Goal: Information Seeking & Learning: Find specific fact

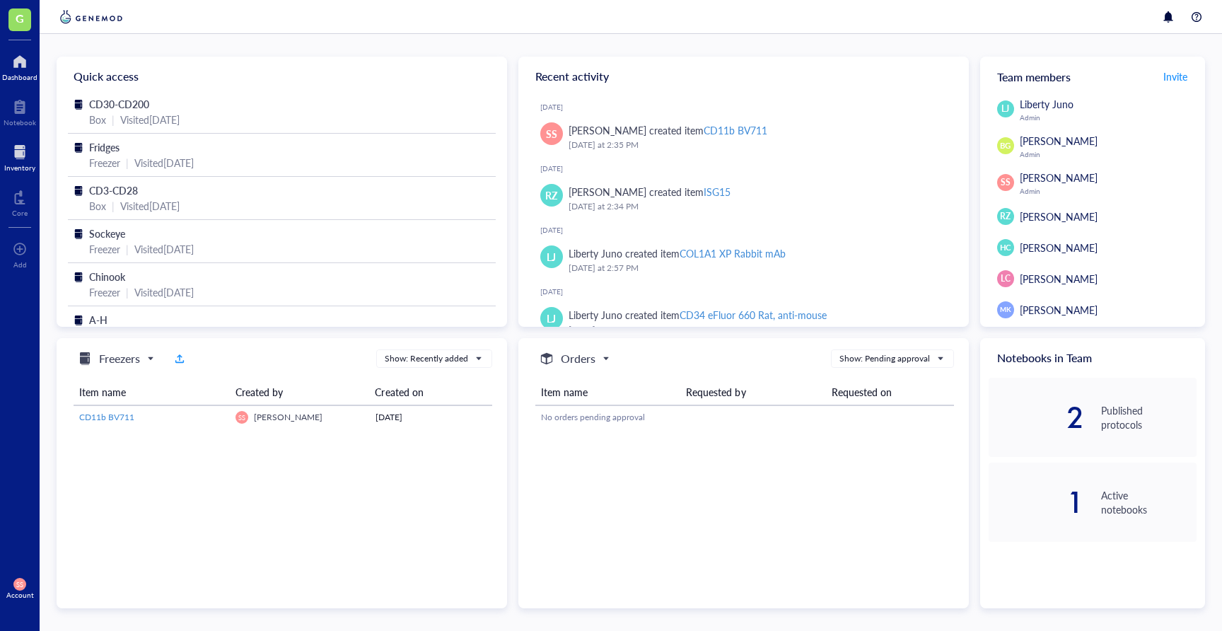
drag, startPoint x: 23, startPoint y: 156, endPoint x: 35, endPoint y: 156, distance: 12.0
click at [23, 156] on div at bounding box center [19, 152] width 31 height 23
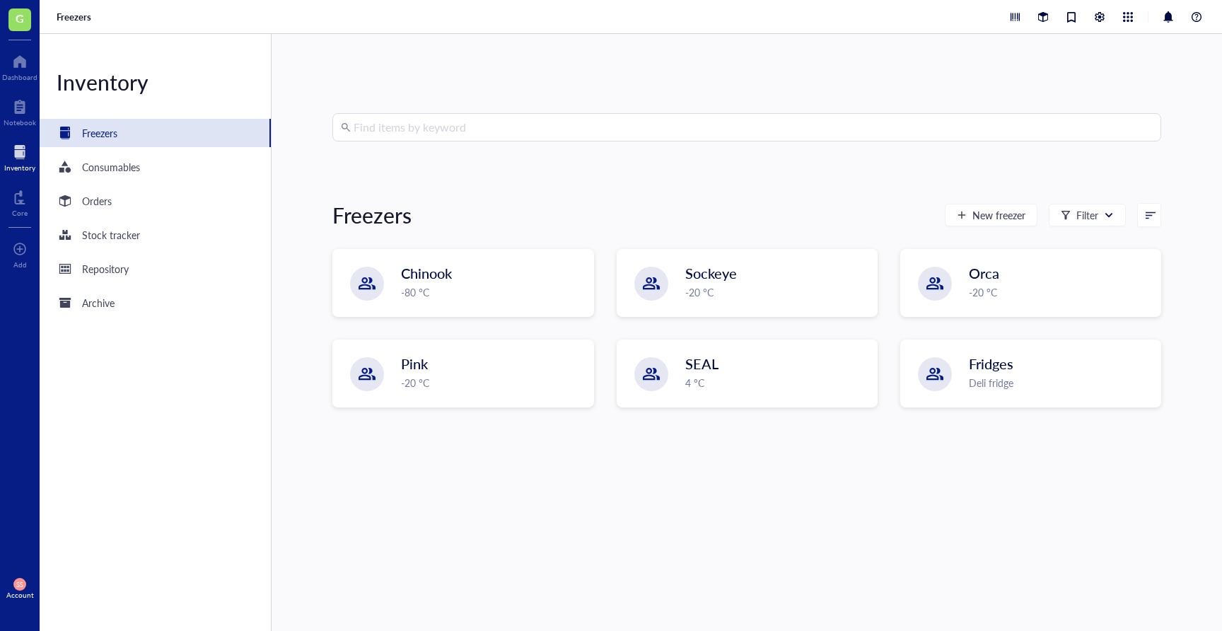
click at [448, 127] on input "search" at bounding box center [753, 127] width 799 height 27
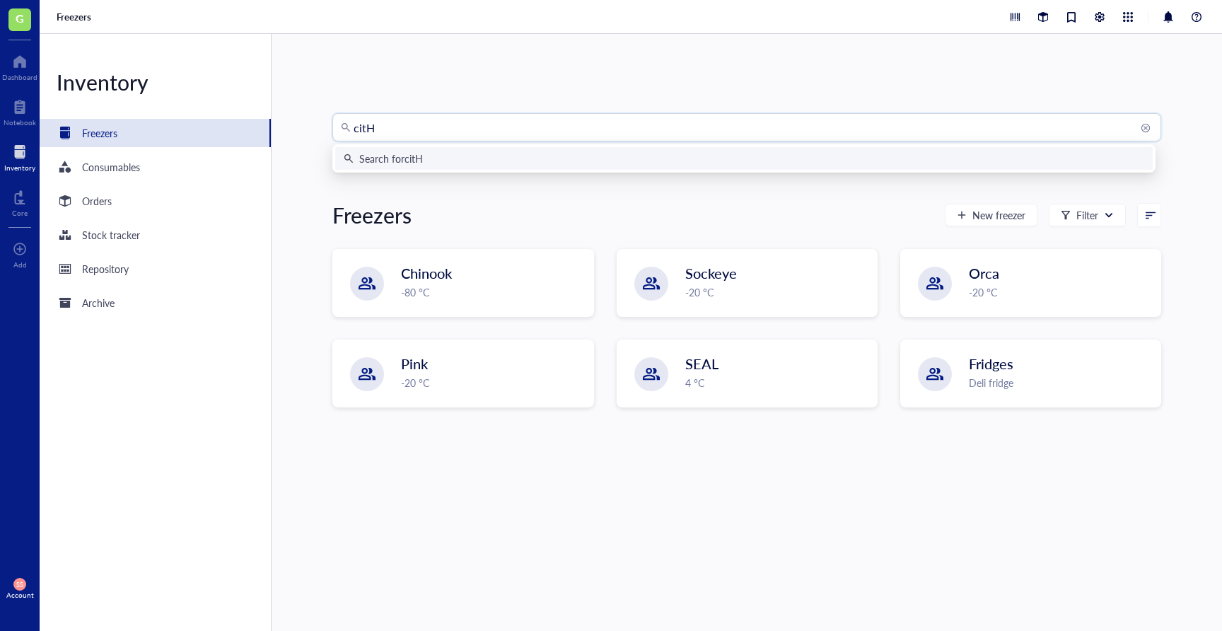
type input "citH3"
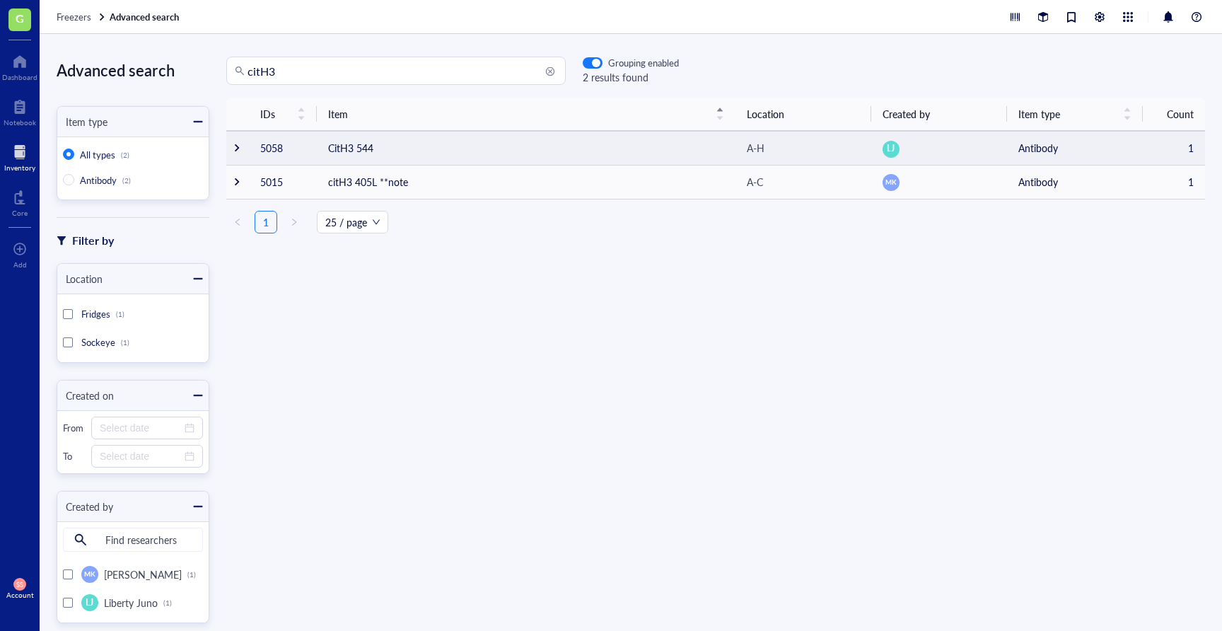
click at [363, 148] on td "CitH3 544" at bounding box center [526, 148] width 419 height 34
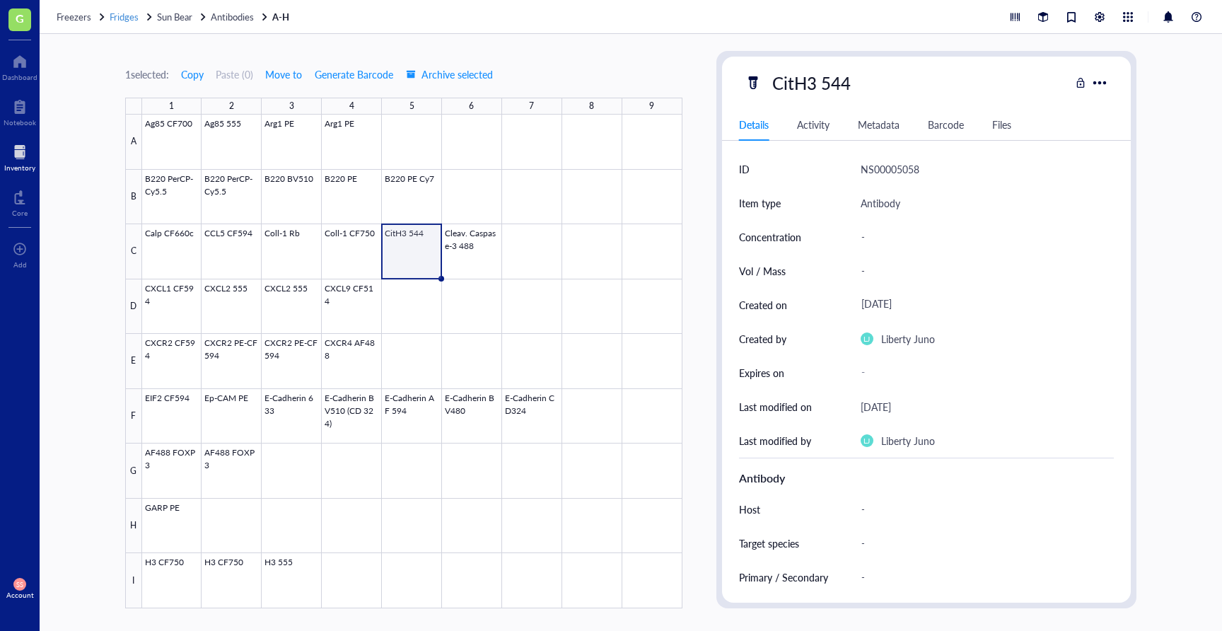
click at [132, 12] on span "Fridges" at bounding box center [124, 16] width 29 height 13
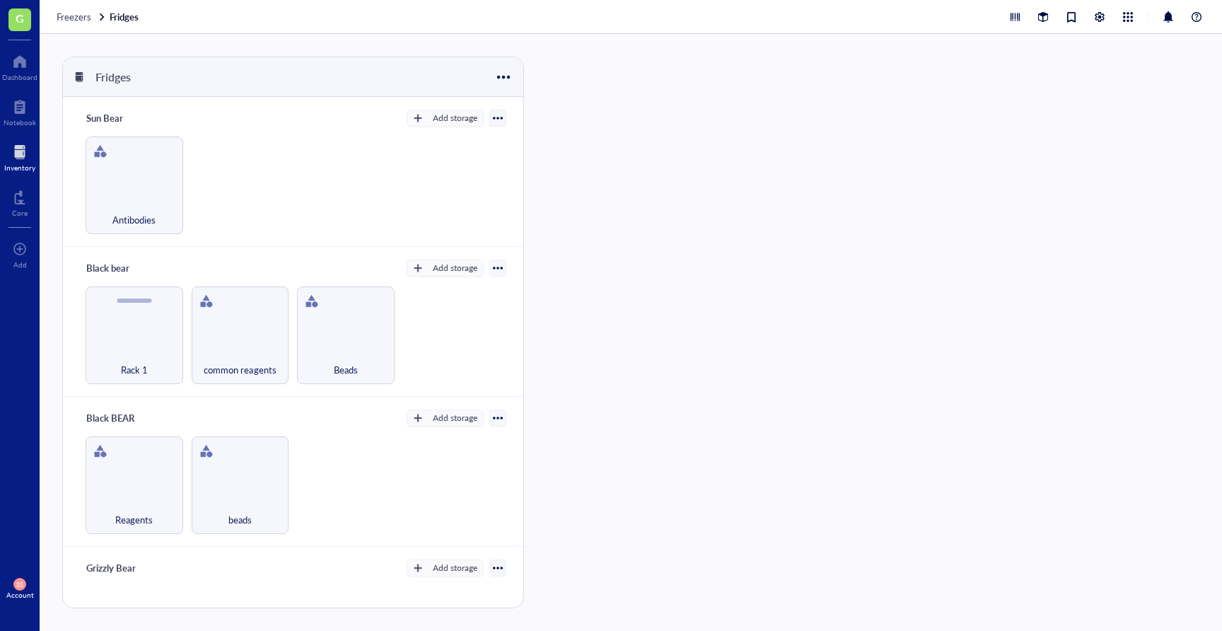
click at [26, 147] on div at bounding box center [19, 152] width 31 height 23
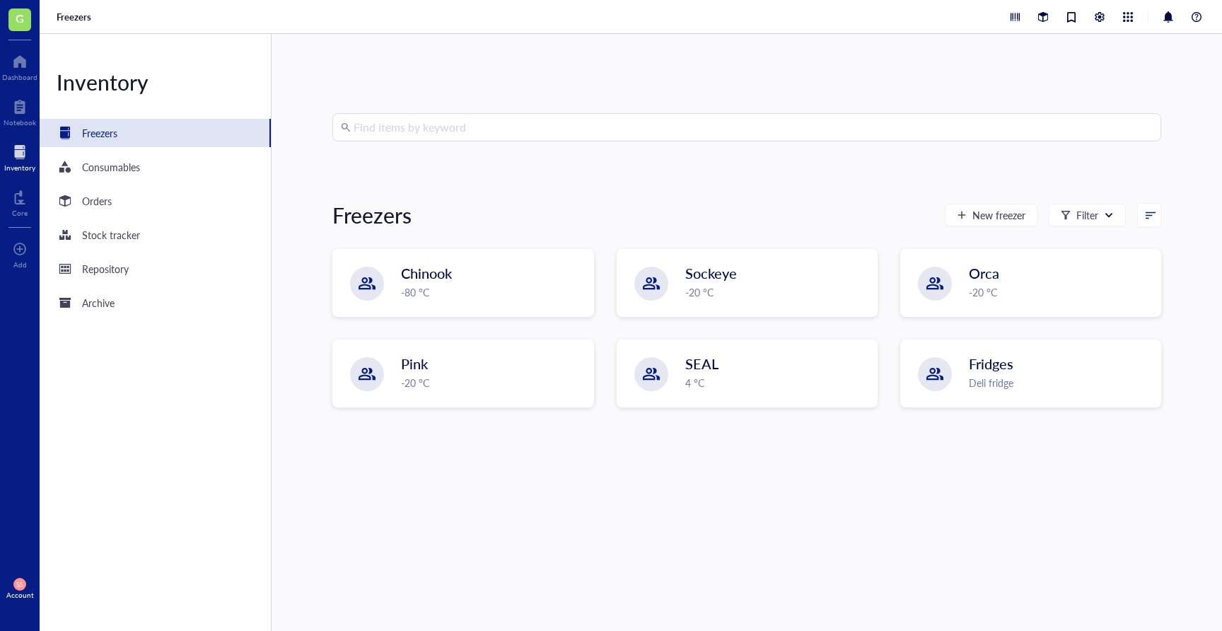
click at [459, 124] on input "search" at bounding box center [753, 127] width 799 height 27
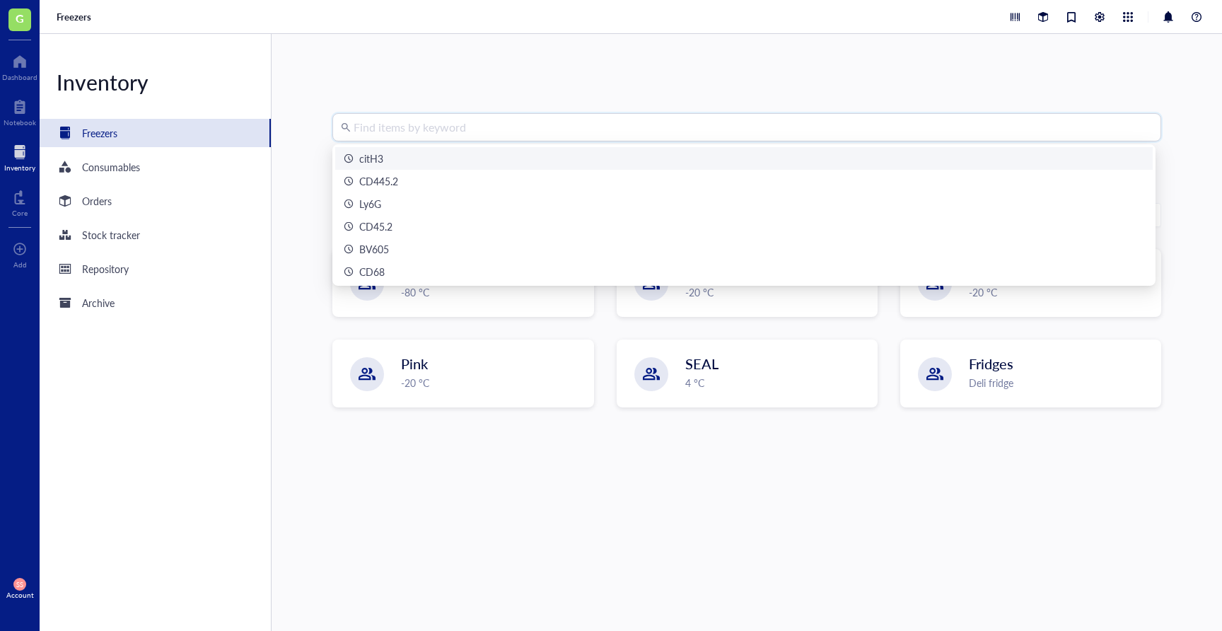
click at [438, 153] on div "citH3" at bounding box center [744, 159] width 800 height 16
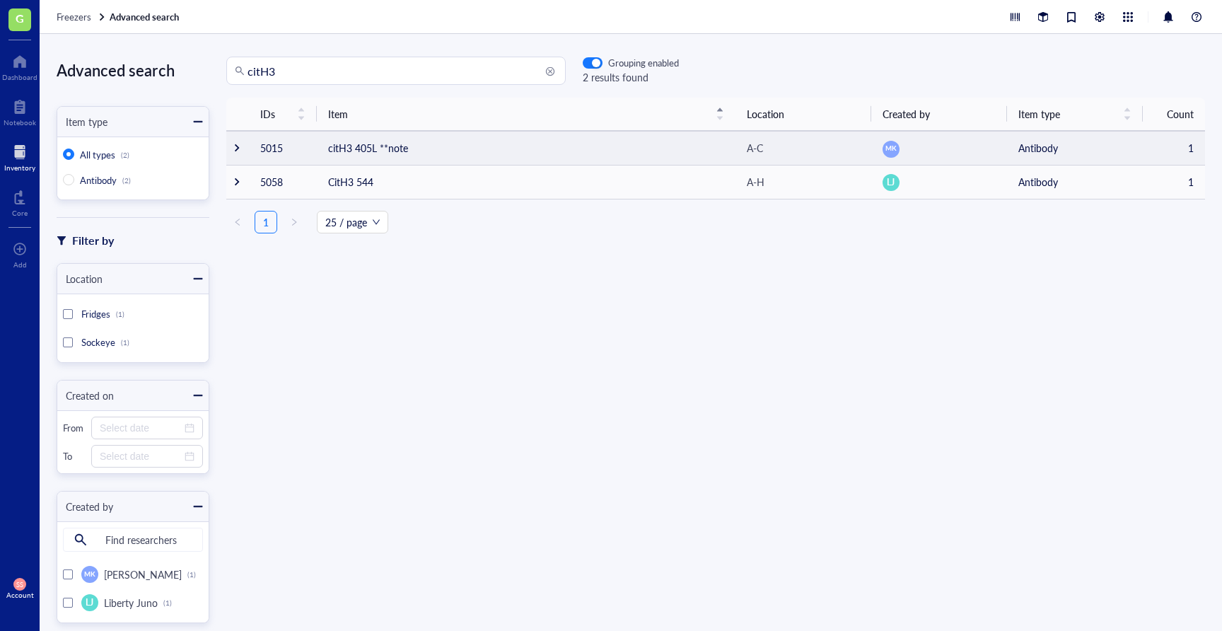
click at [373, 149] on td "citH3 405L **note" at bounding box center [526, 148] width 419 height 34
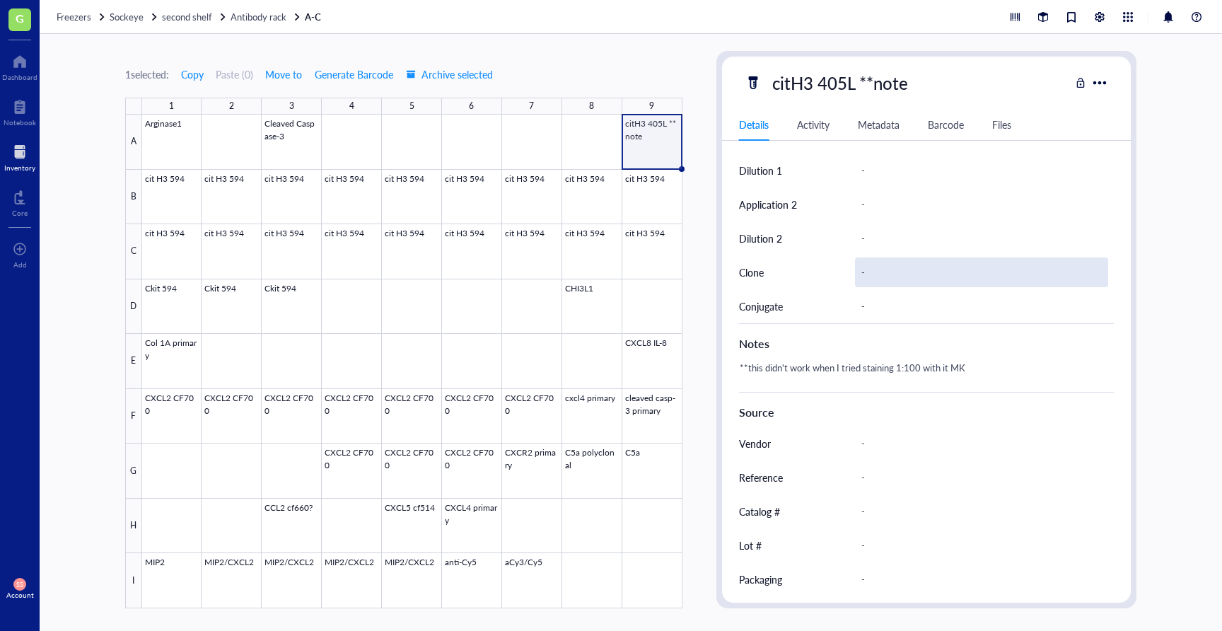
scroll to position [503, 0]
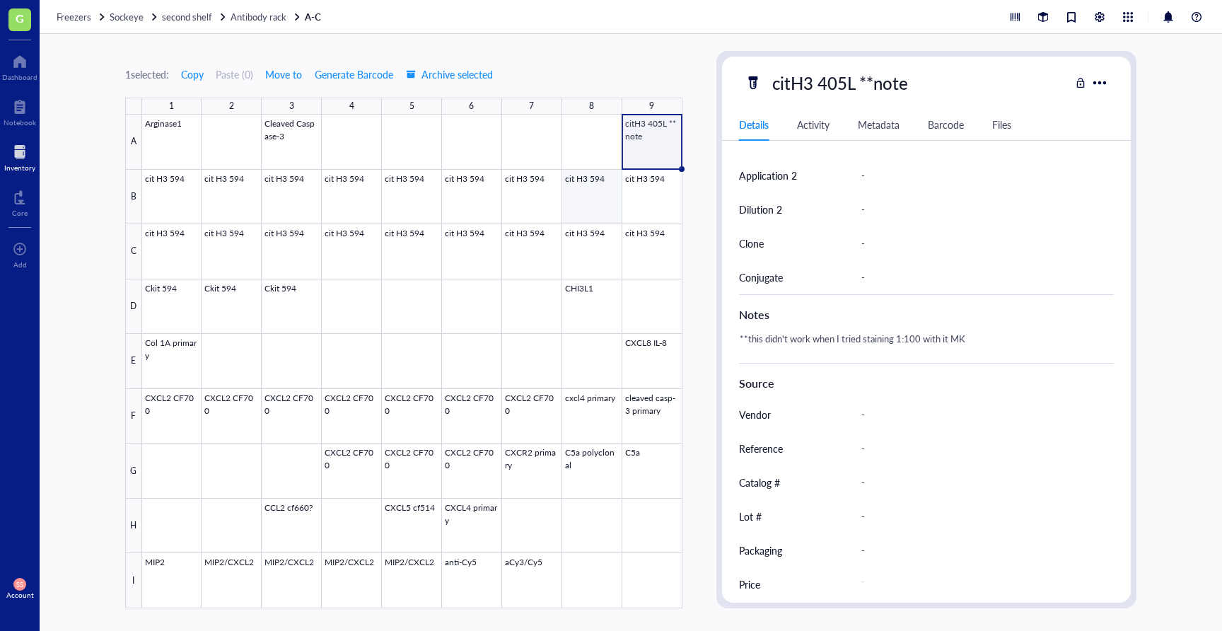
click at [616, 197] on div at bounding box center [412, 361] width 540 height 493
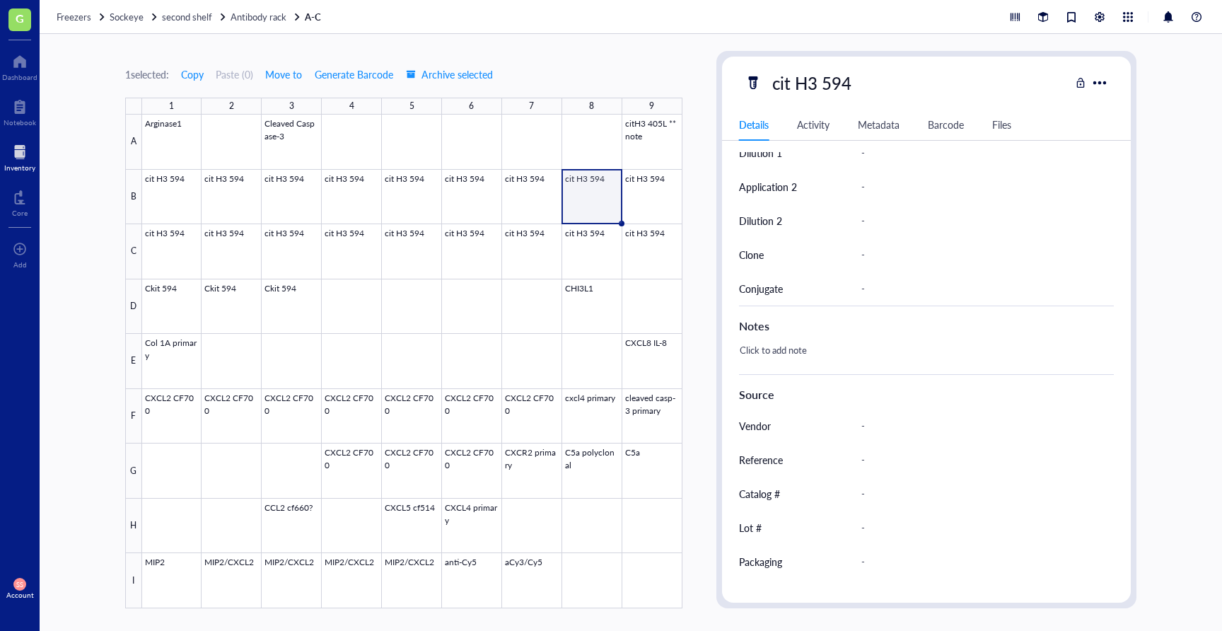
scroll to position [513, 0]
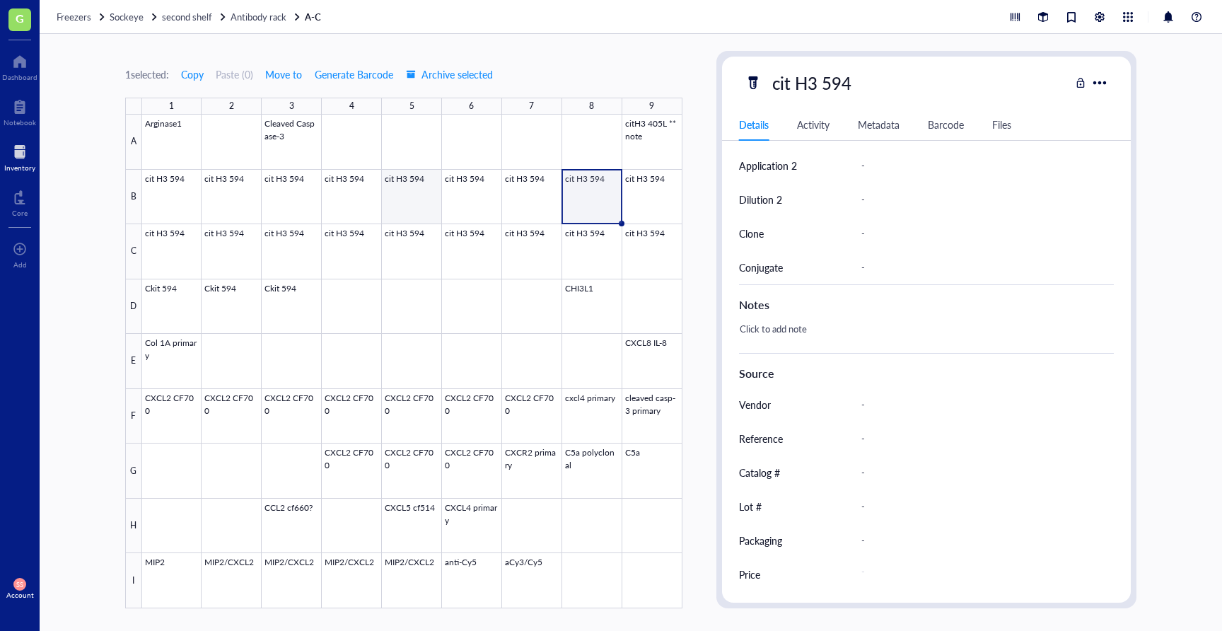
click at [436, 205] on div at bounding box center [412, 361] width 540 height 493
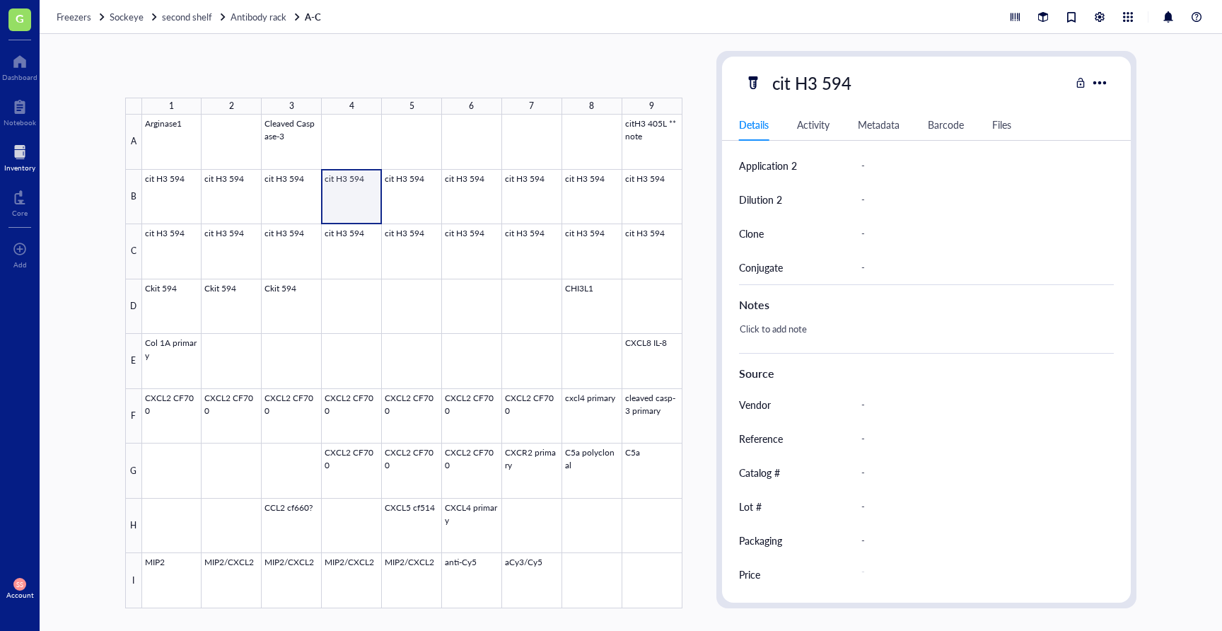
click at [325, 197] on div at bounding box center [412, 361] width 540 height 493
click at [286, 192] on div at bounding box center [412, 361] width 540 height 493
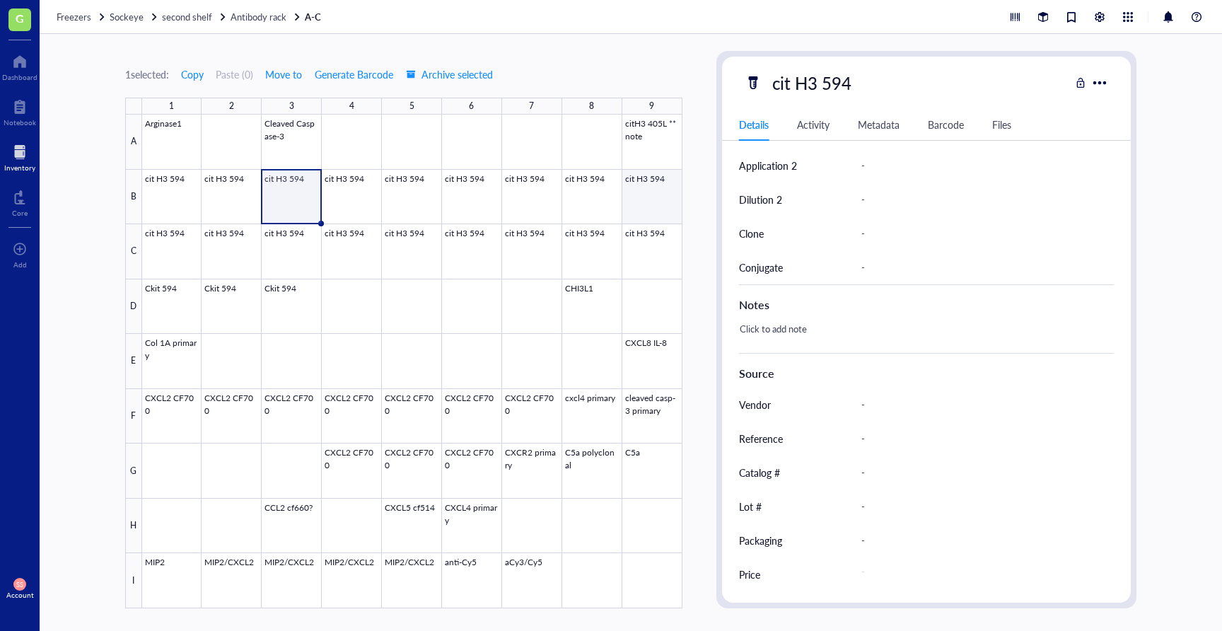
click at [633, 199] on div at bounding box center [412, 361] width 540 height 493
